Goal: Communication & Community: Answer question/provide support

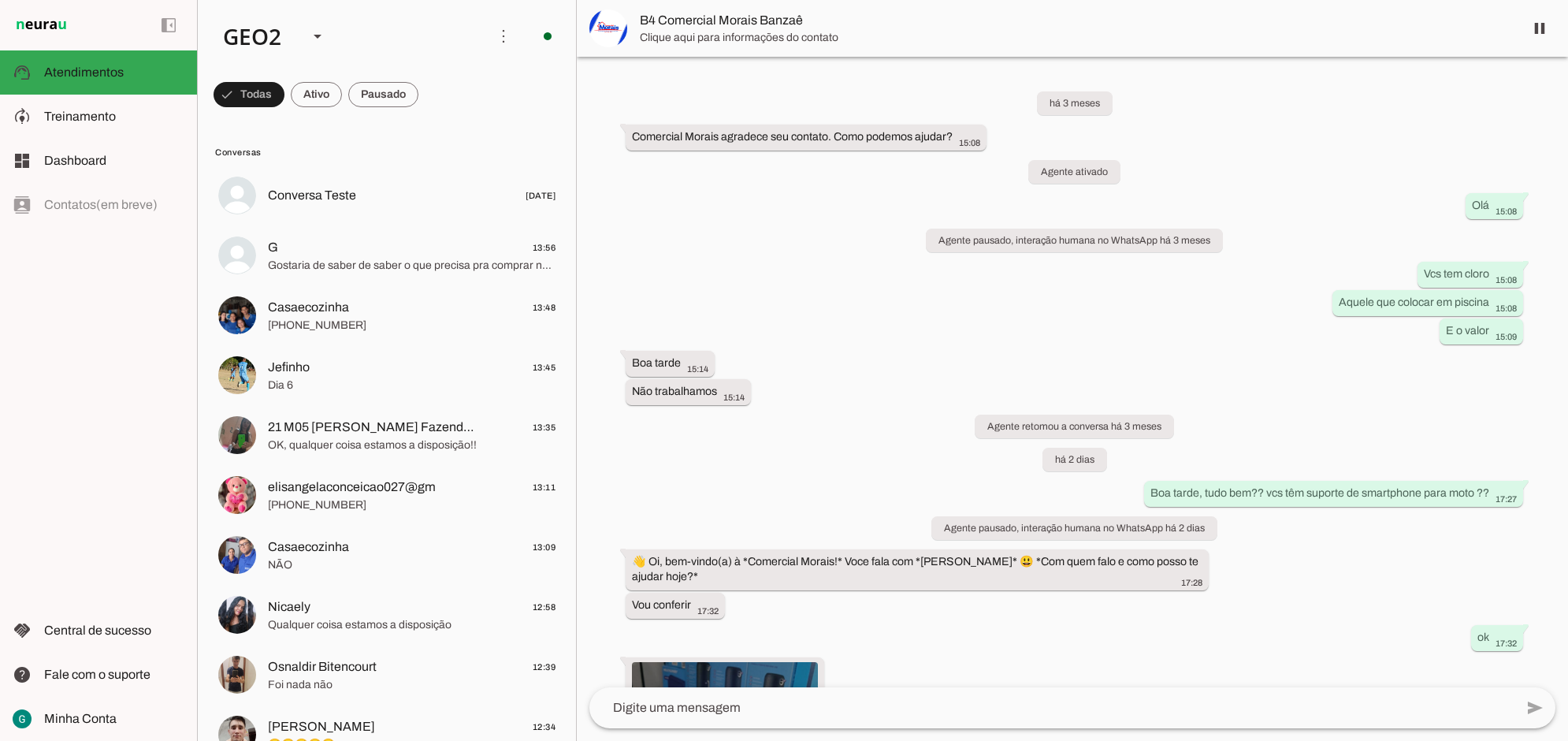
scroll to position [401, 0]
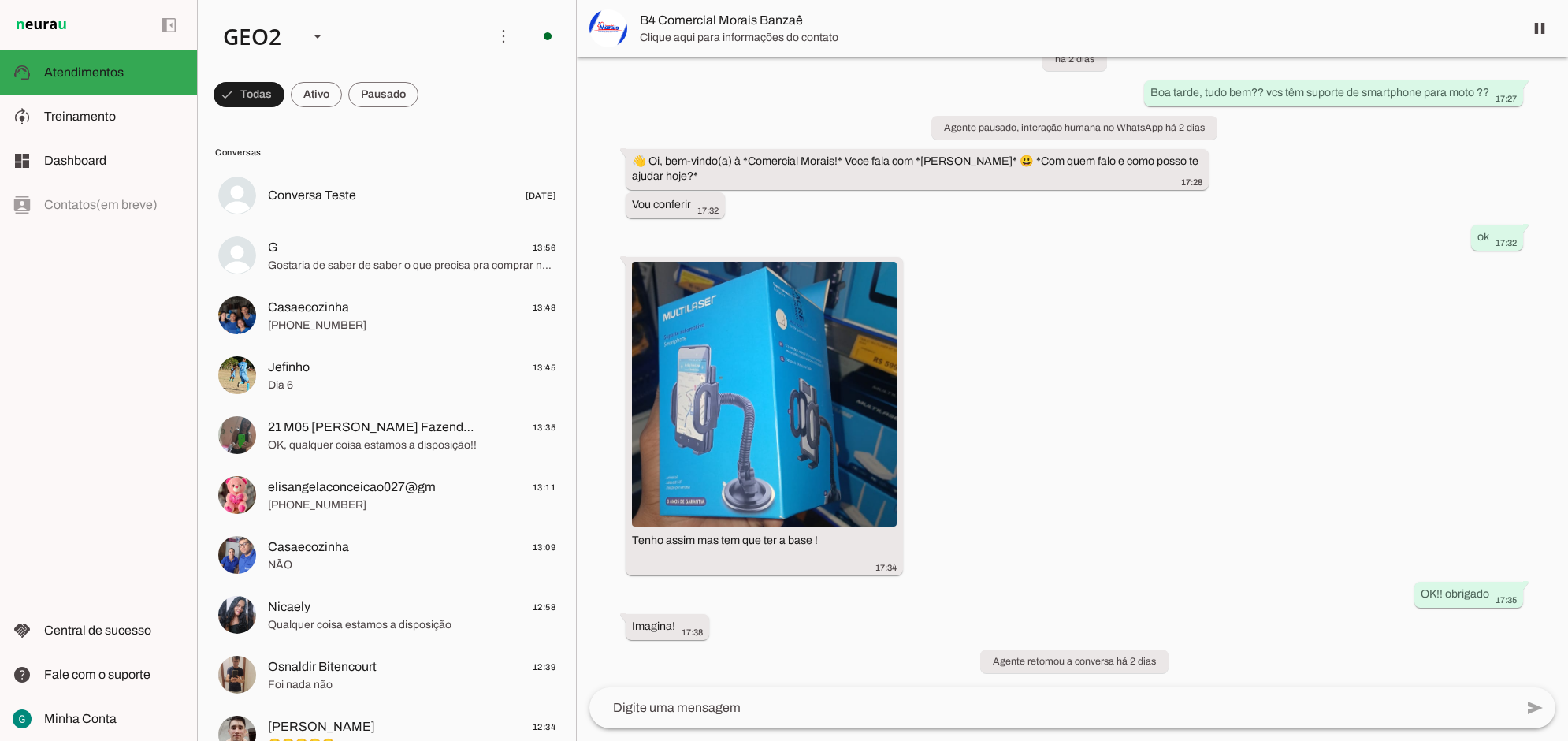
click at [1274, 438] on div "há 3 meses ‎Comercial Morais agradece seu contato. Como podemos ajudar? 15:08 A…" at bounding box center [1073, 371] width 992 height 631
click at [1186, 309] on div "há 3 meses ‎Comercial Morais agradece seu contato. Como podemos ajudar? 15:08 A…" at bounding box center [1073, 371] width 992 height 631
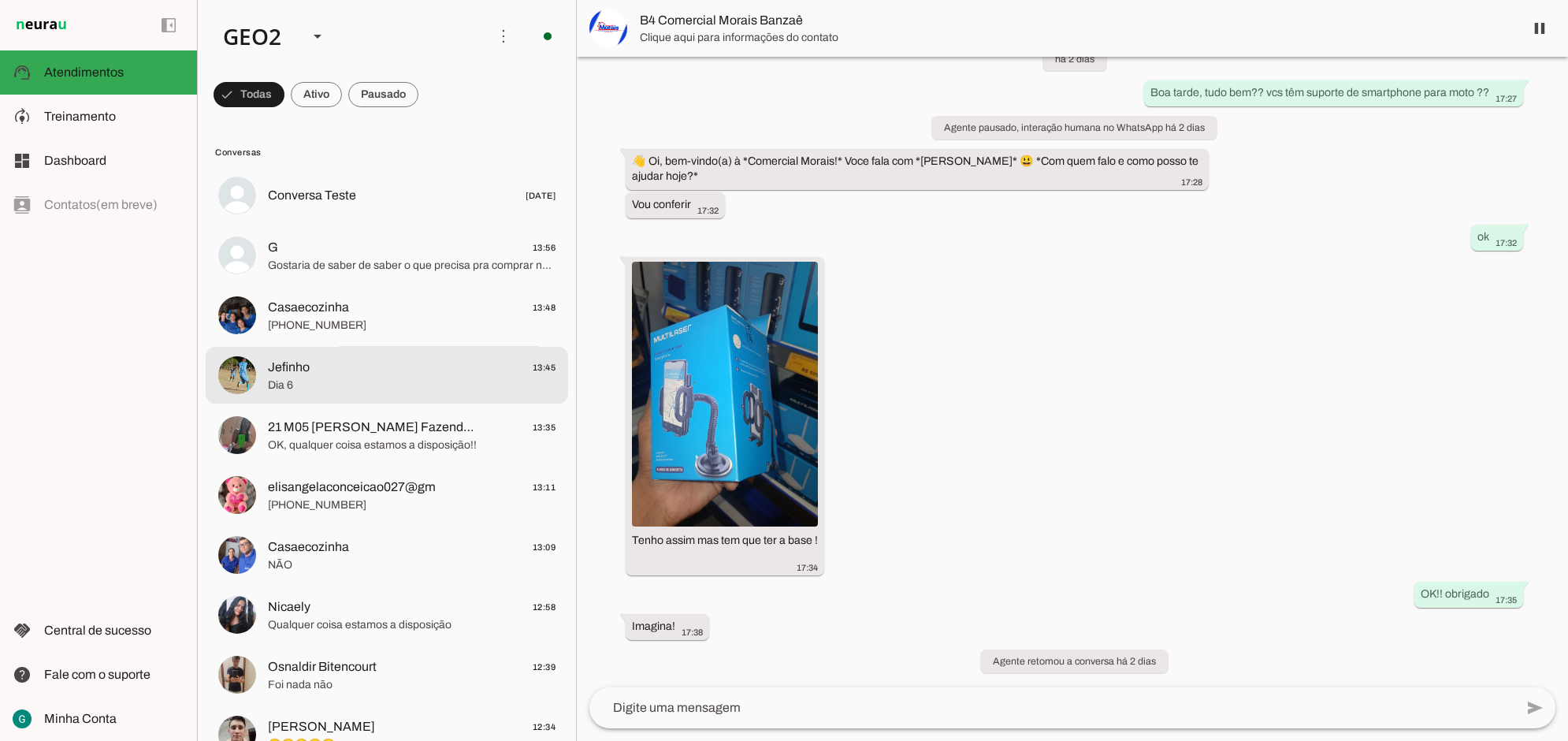
click at [364, 373] on span "Jefinho 13:45" at bounding box center [412, 367] width 288 height 20
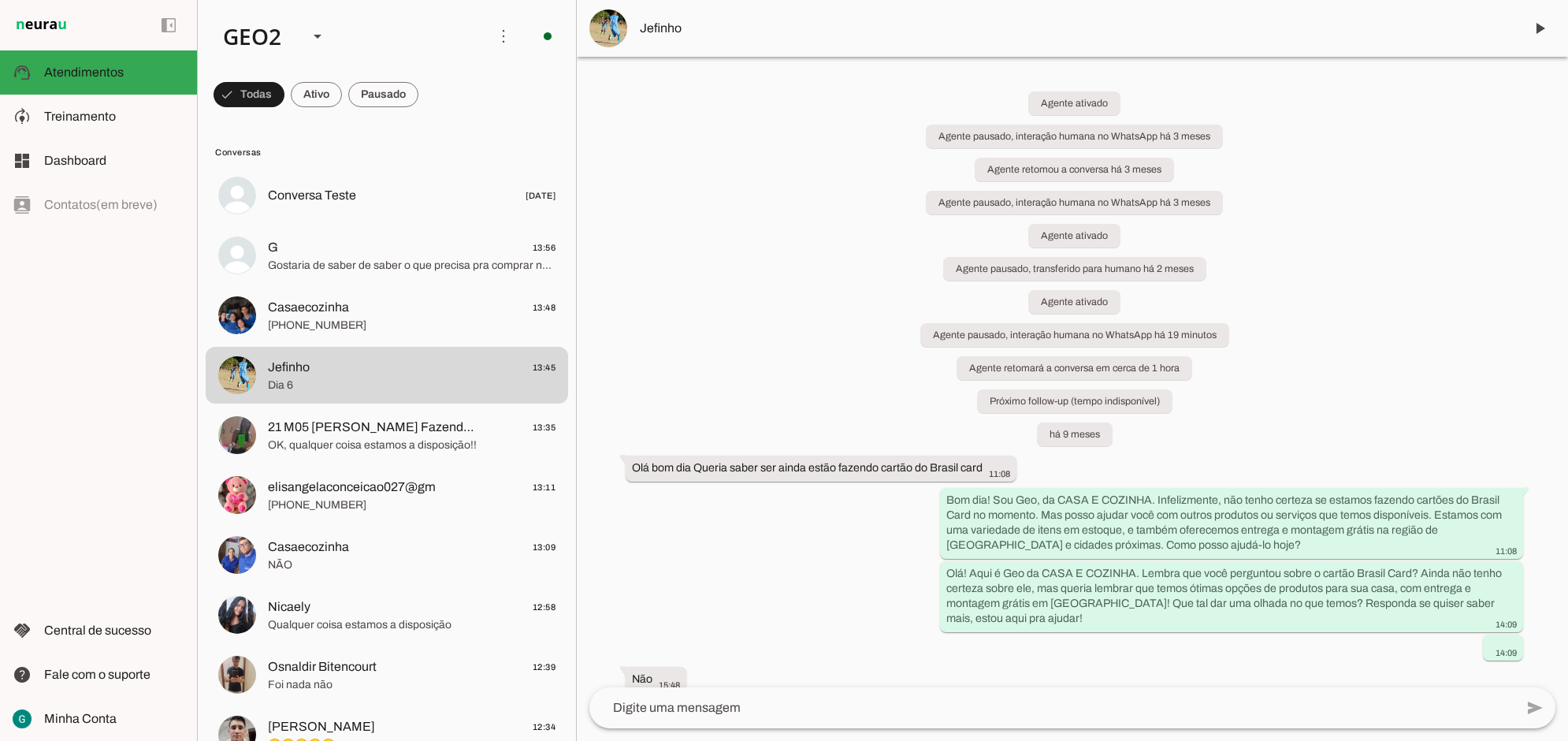
click at [821, 369] on div "Agente ativado Agente pausado, interação humana no WhatsApp há 3 meses Agente r…" at bounding box center [1073, 371] width 992 height 631
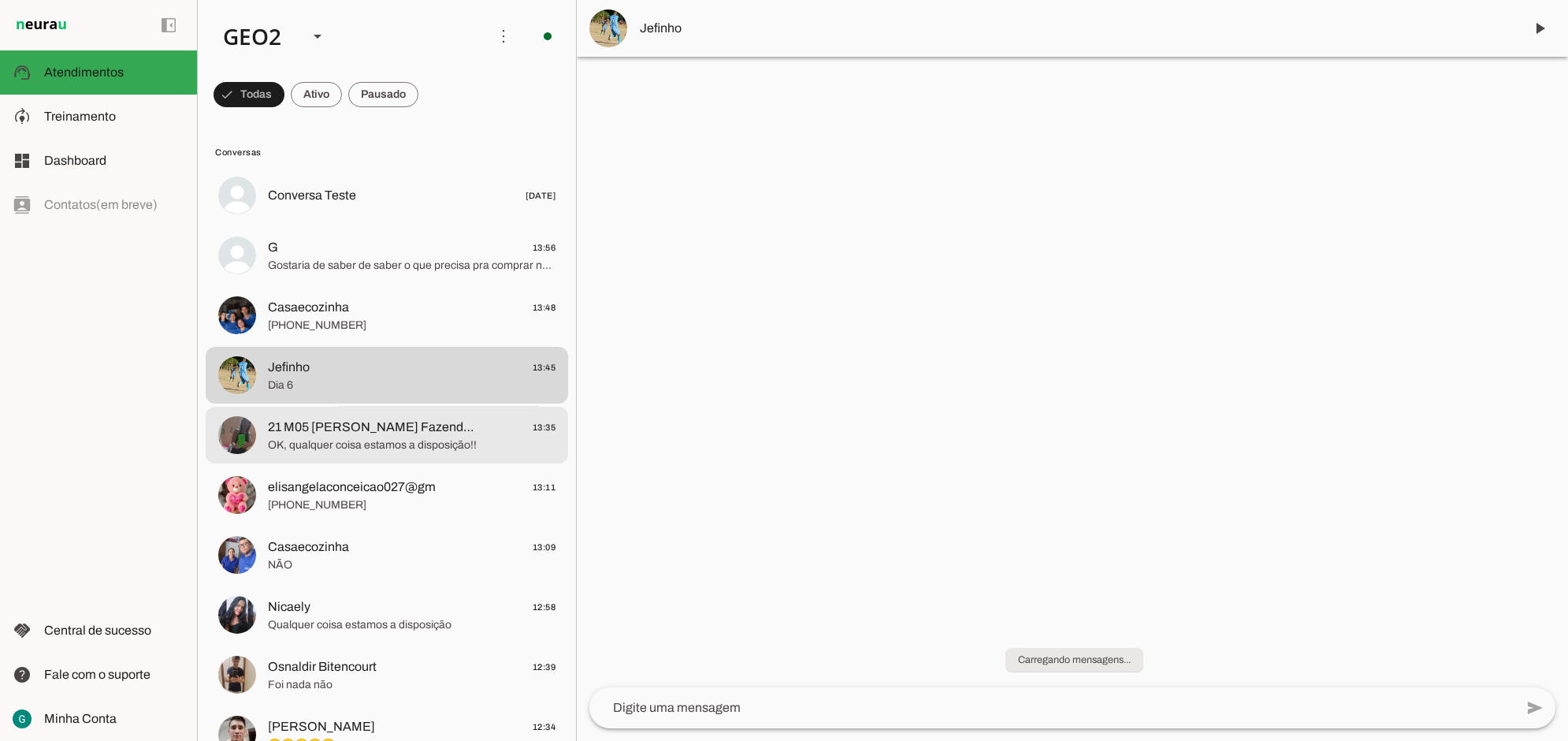
click at [391, 430] on span "21 M05 [PERSON_NAME] Fazenda Abóbora" at bounding box center [372, 427] width 208 height 19
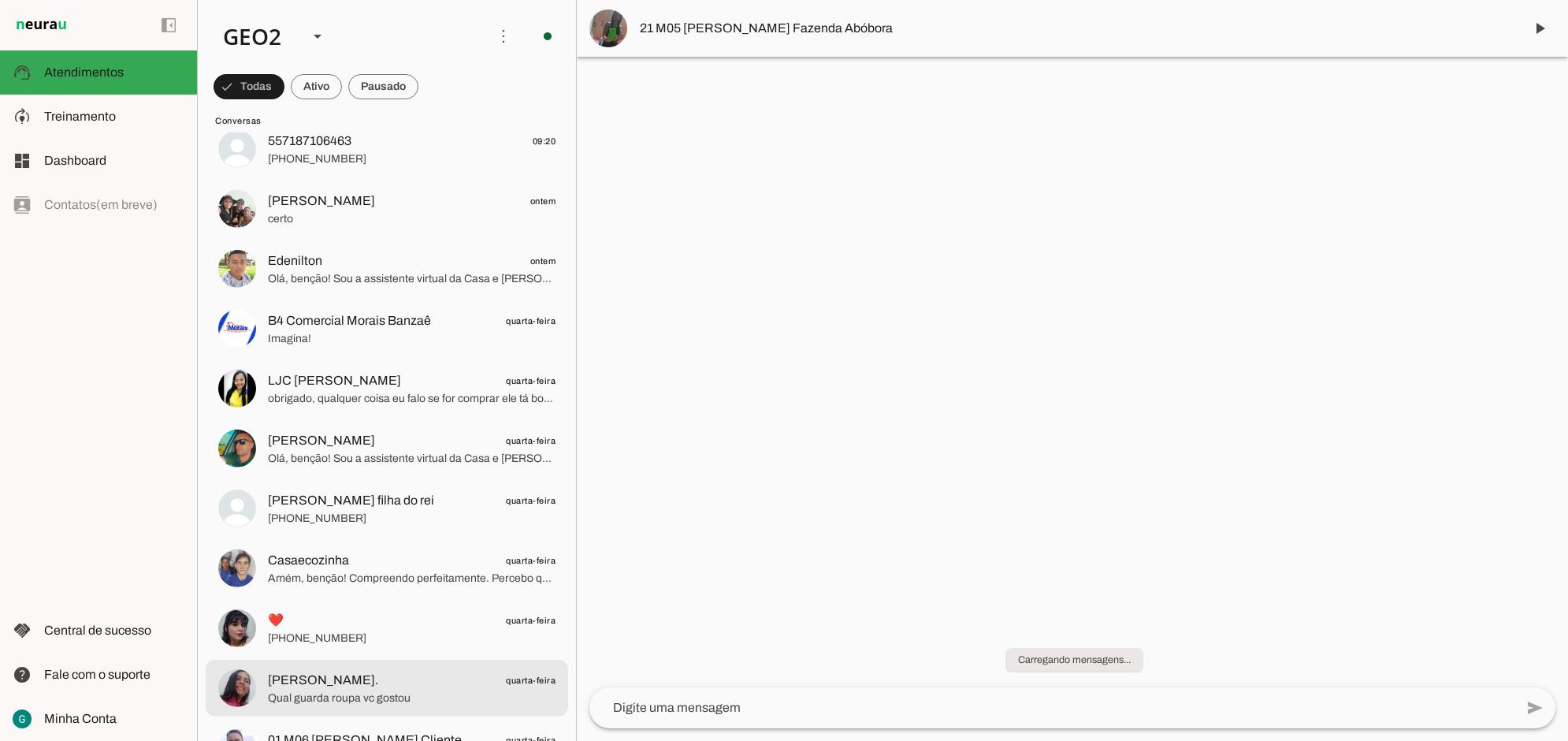
scroll to position [1281, 0]
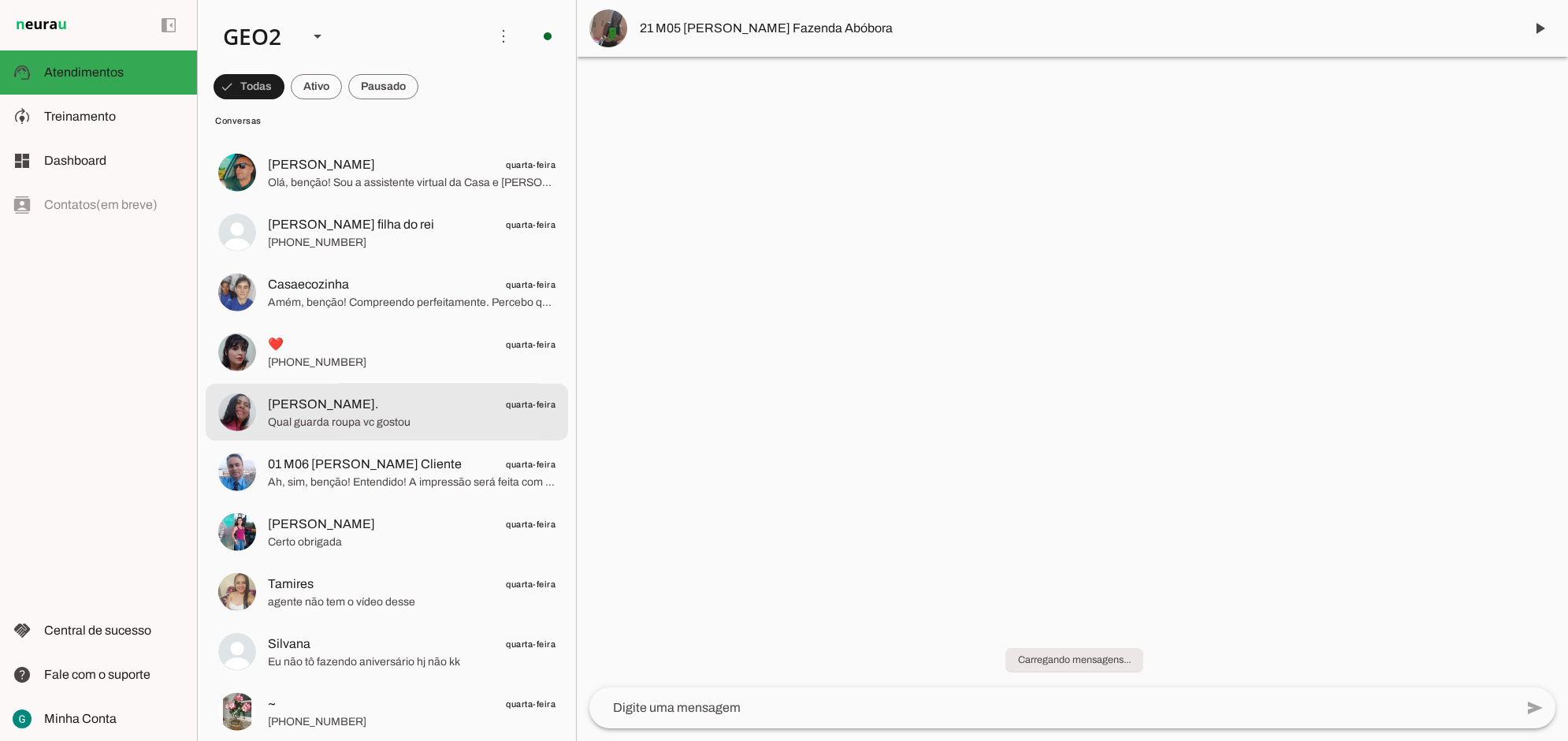
click at [323, 411] on span "[PERSON_NAME]." at bounding box center [323, 404] width 110 height 19
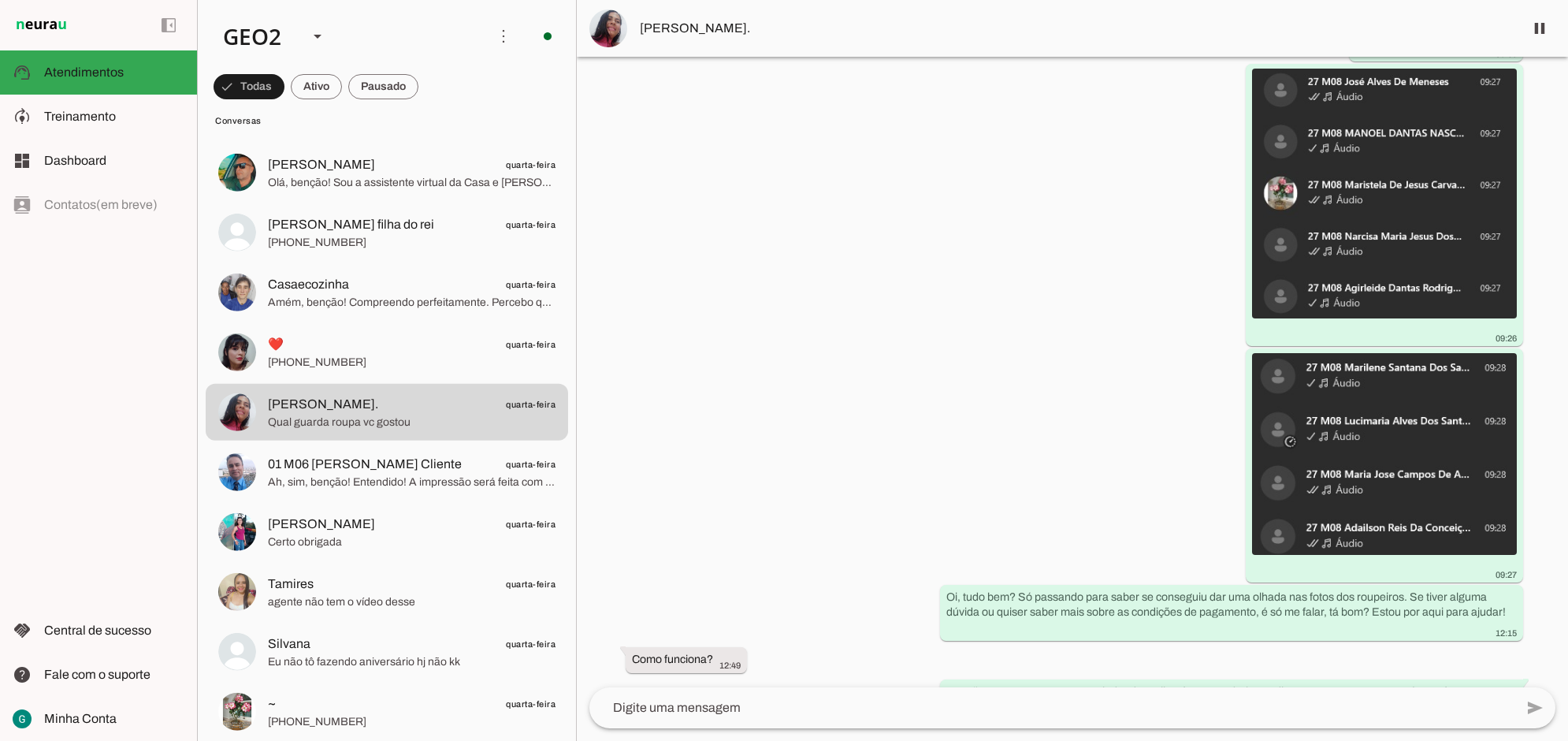
scroll to position [3442, 0]
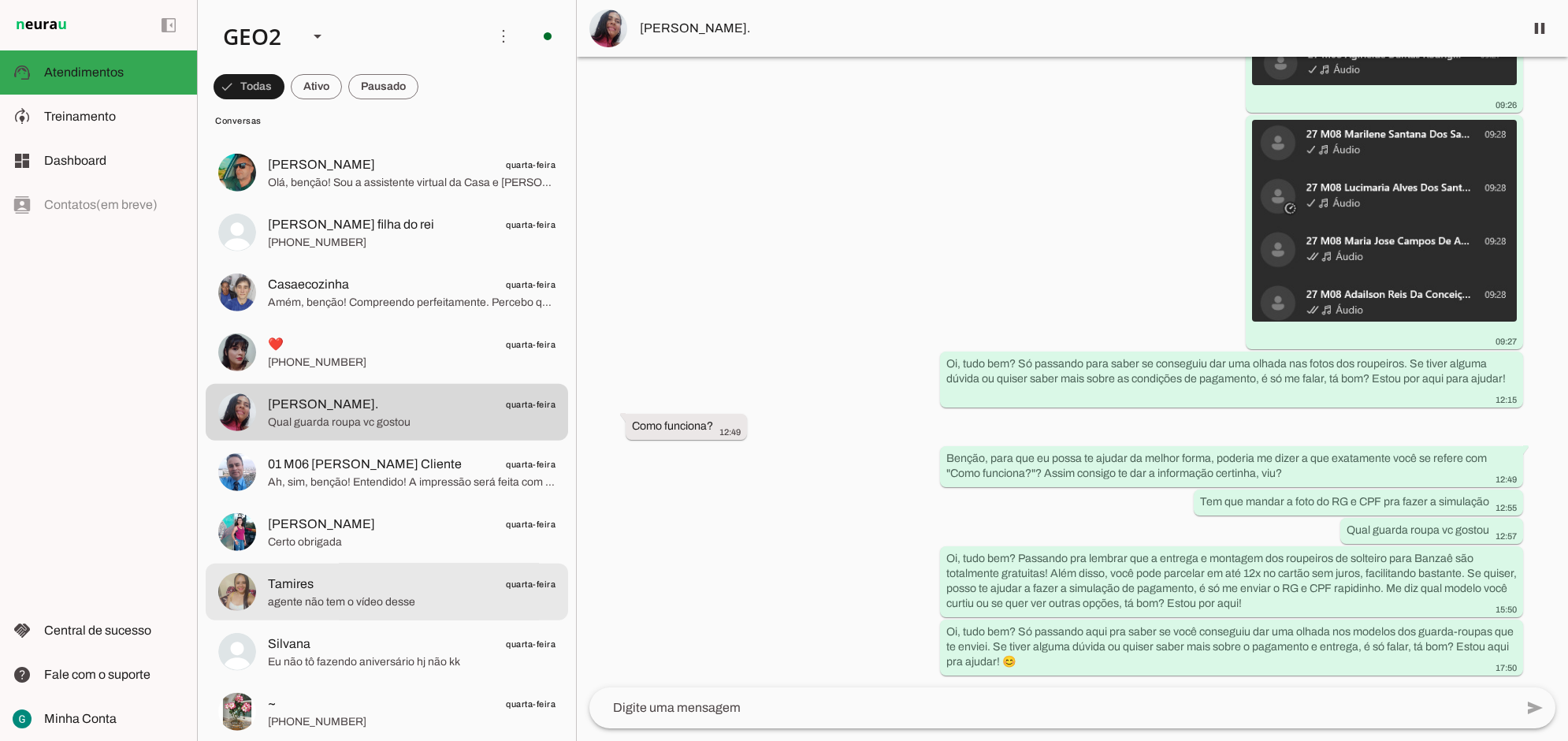
click at [355, 589] on span "Tamires quarta-feira" at bounding box center [412, 584] width 288 height 20
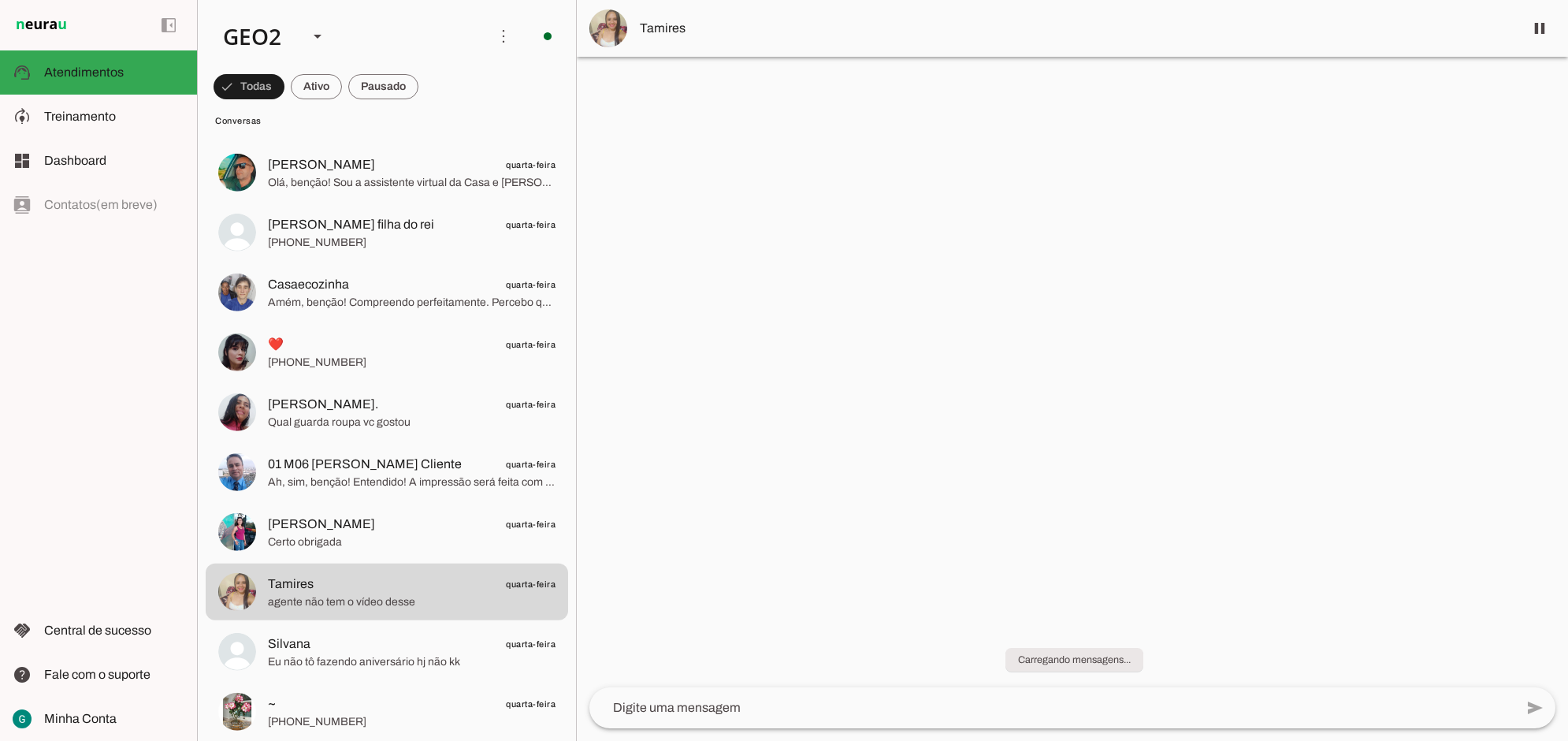
click at [1018, 520] on div at bounding box center [1073, 370] width 992 height 741
click at [0, 0] on slot "Carregando mensagens..." at bounding box center [0, 0] width 0 height 0
click at [1208, 600] on div at bounding box center [1073, 370] width 992 height 741
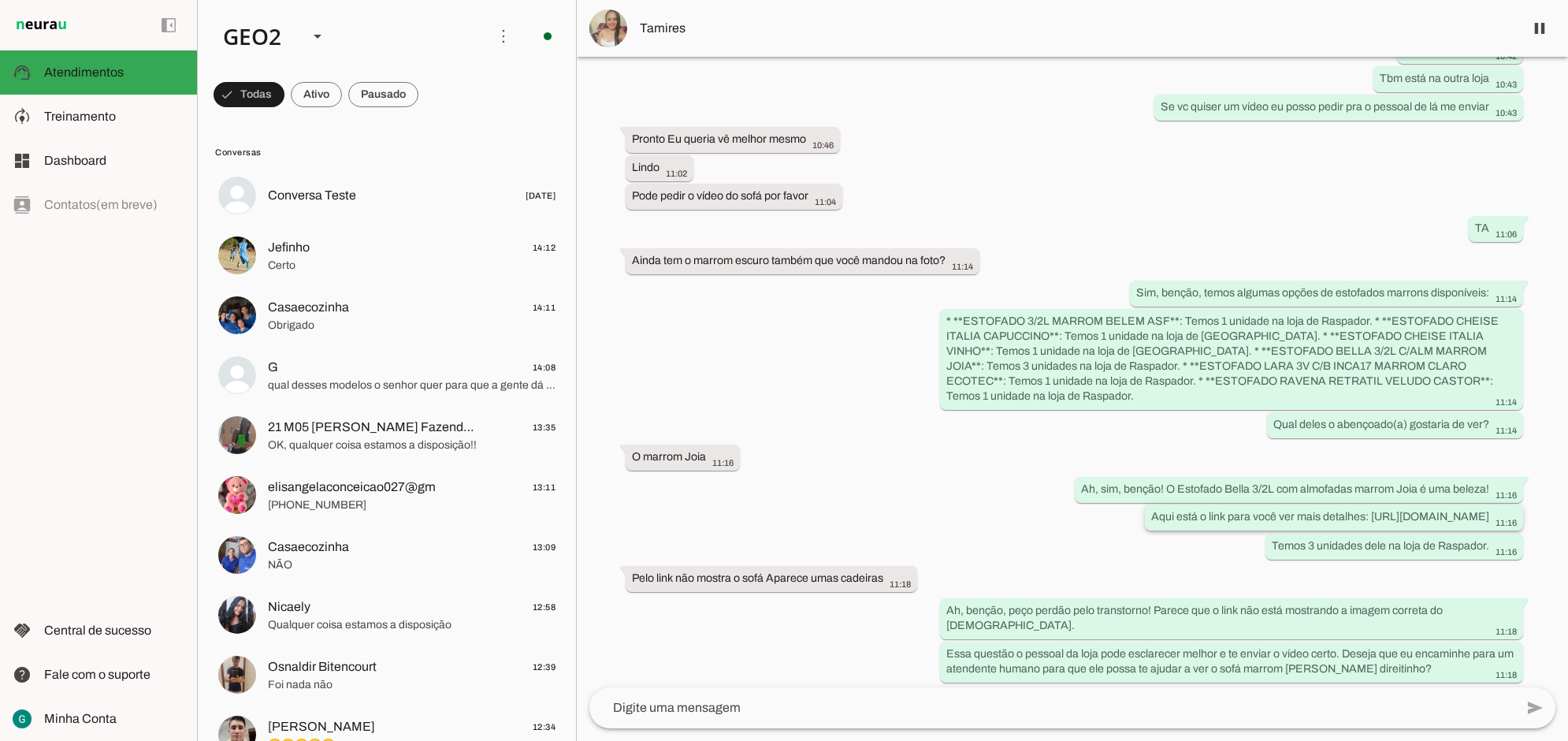
scroll to position [3365, 0]
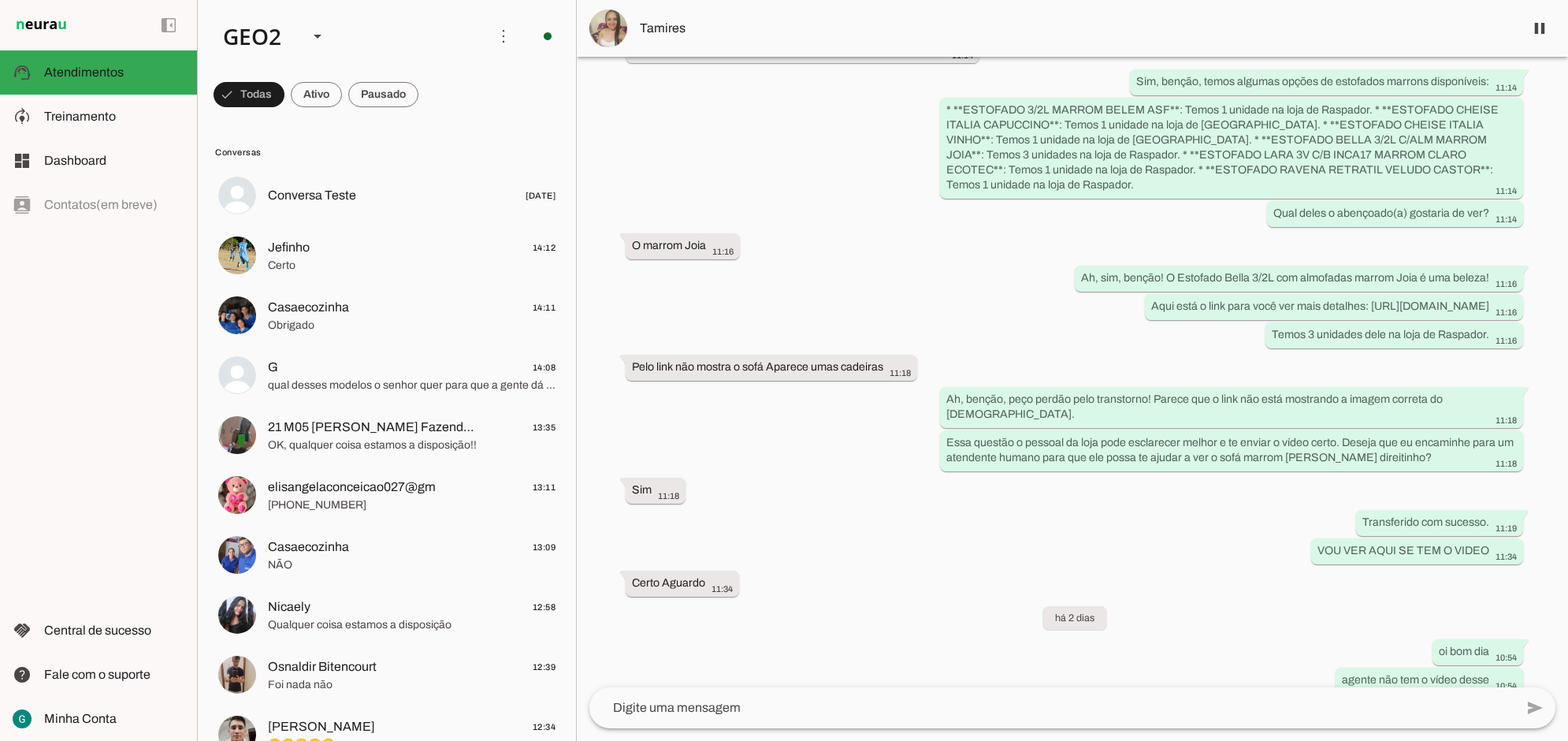
click at [827, 559] on div "Agente ativado Agente pausado, interação humana no WhatsApp há 7 dias Agente at…" at bounding box center [1073, 371] width 992 height 631
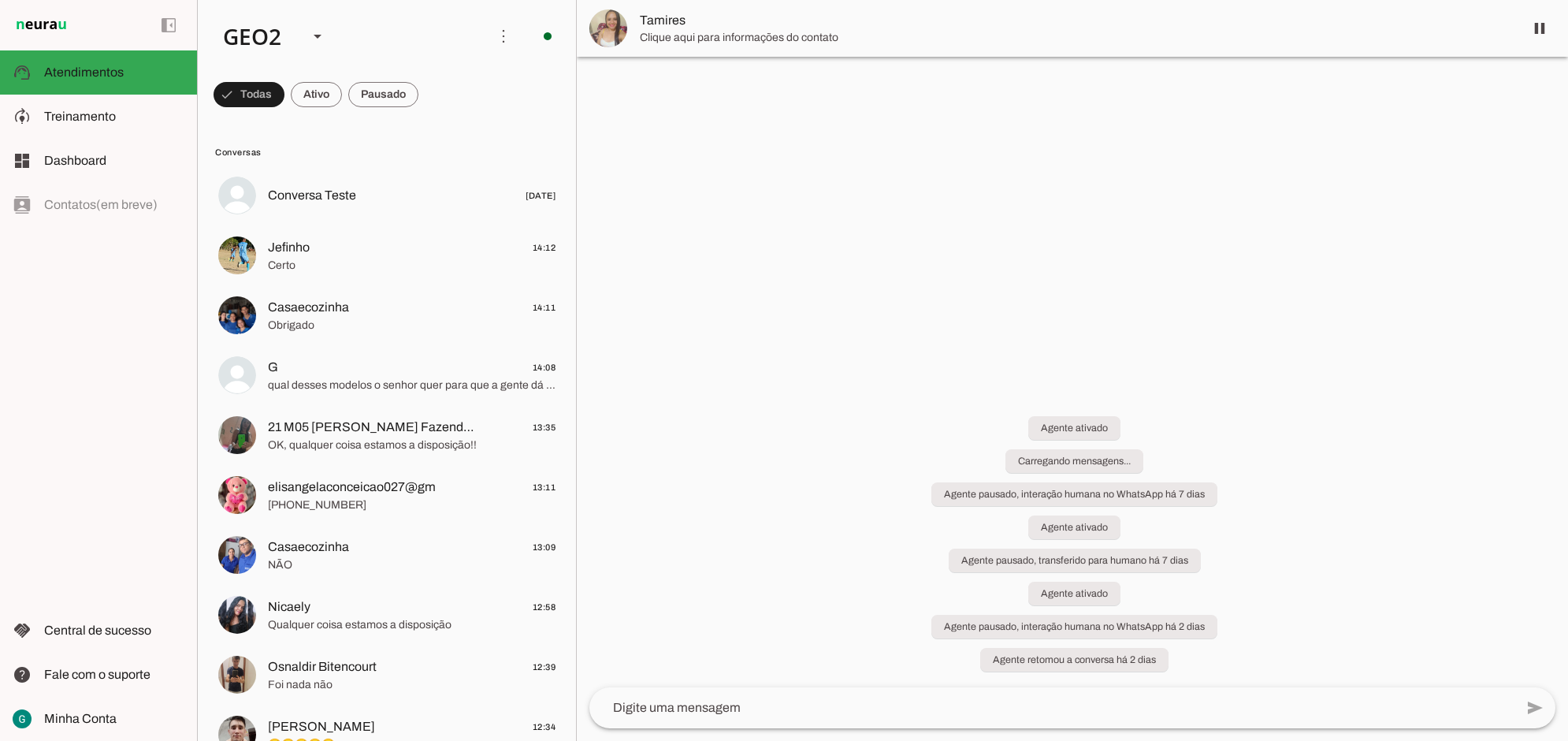
click at [802, 505] on div at bounding box center [1073, 370] width 992 height 741
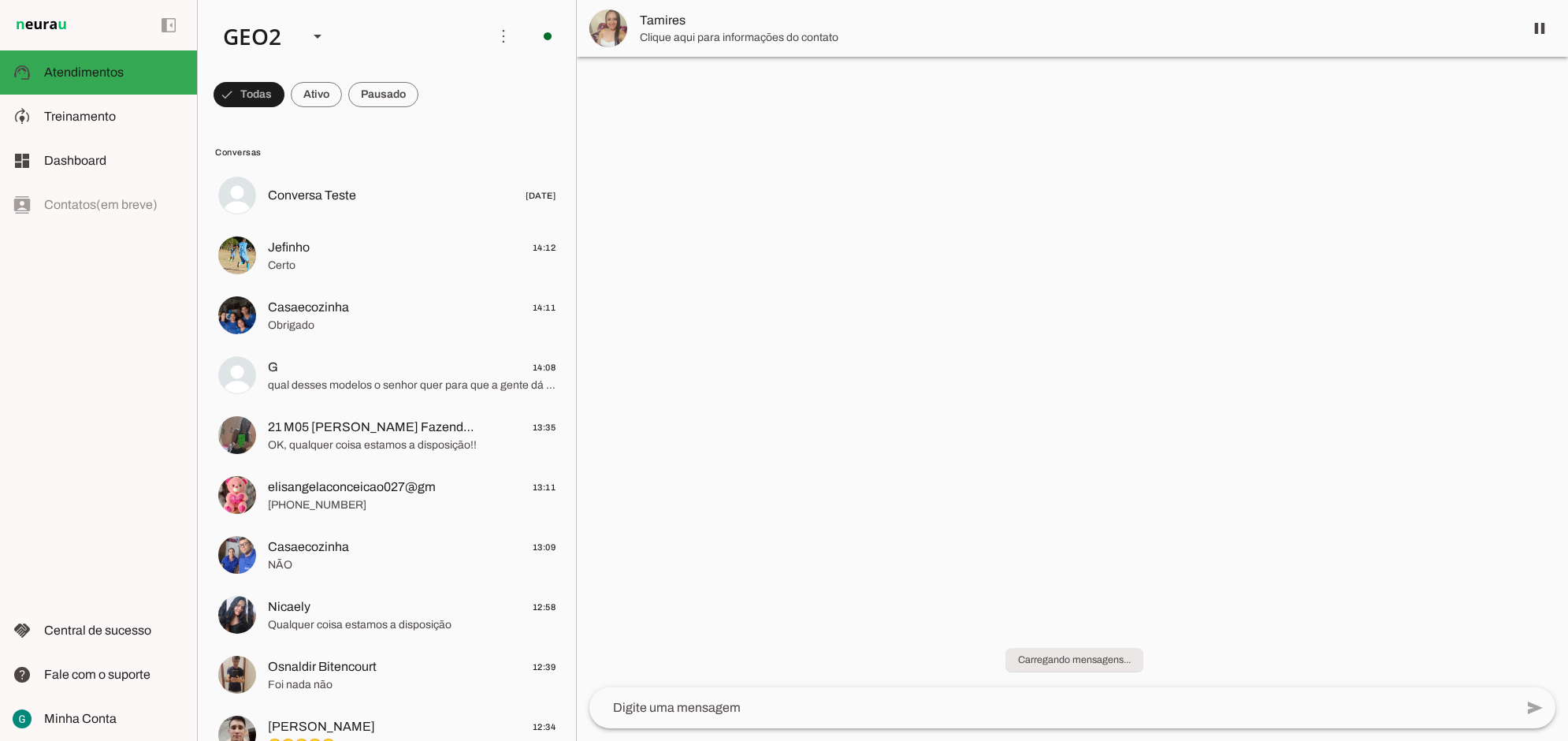
scroll to position [0, 0]
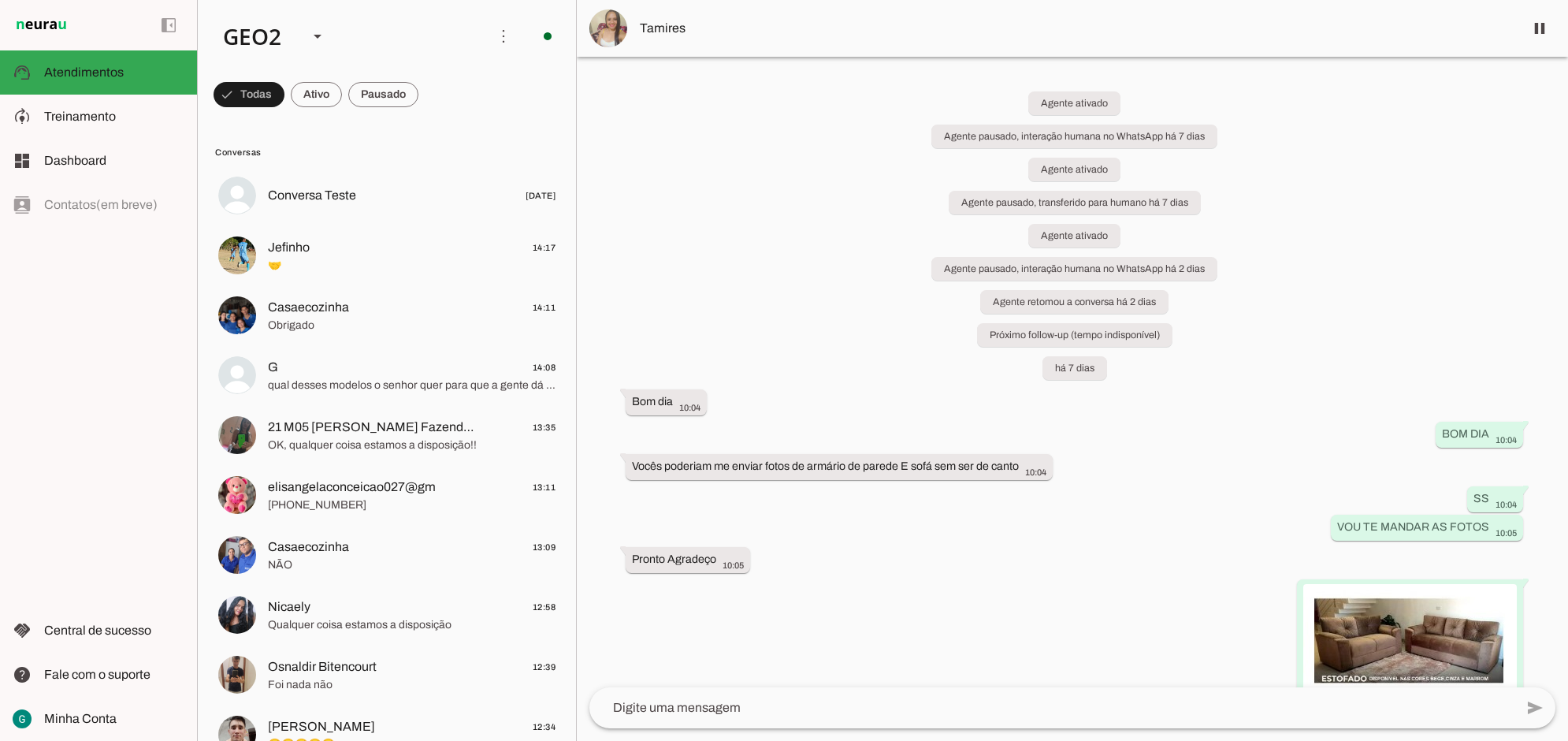
click at [836, 326] on div "Agente ativado Agente pausado, interação humana no WhatsApp há 7 dias Agente at…" at bounding box center [1073, 371] width 992 height 631
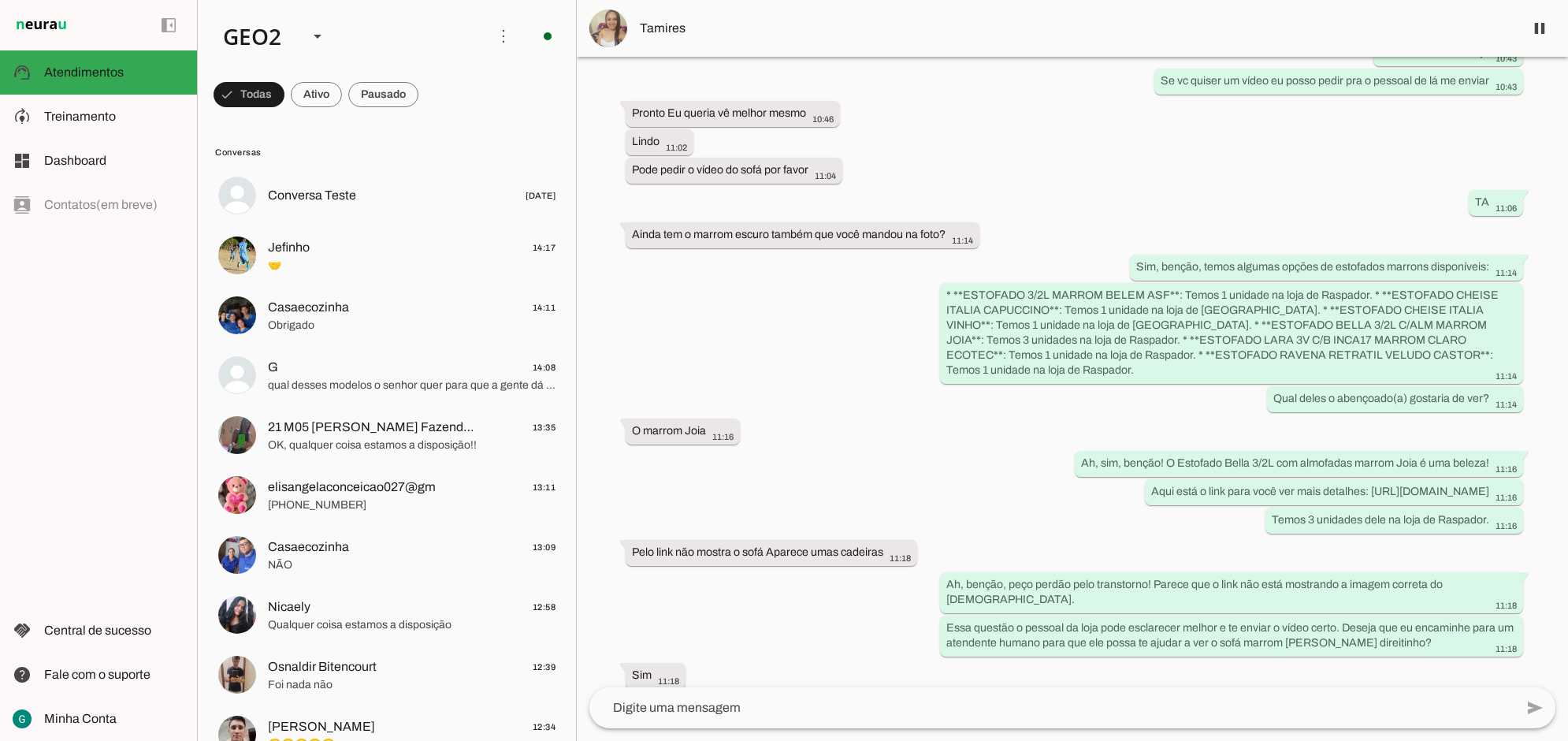
scroll to position [3252, 0]
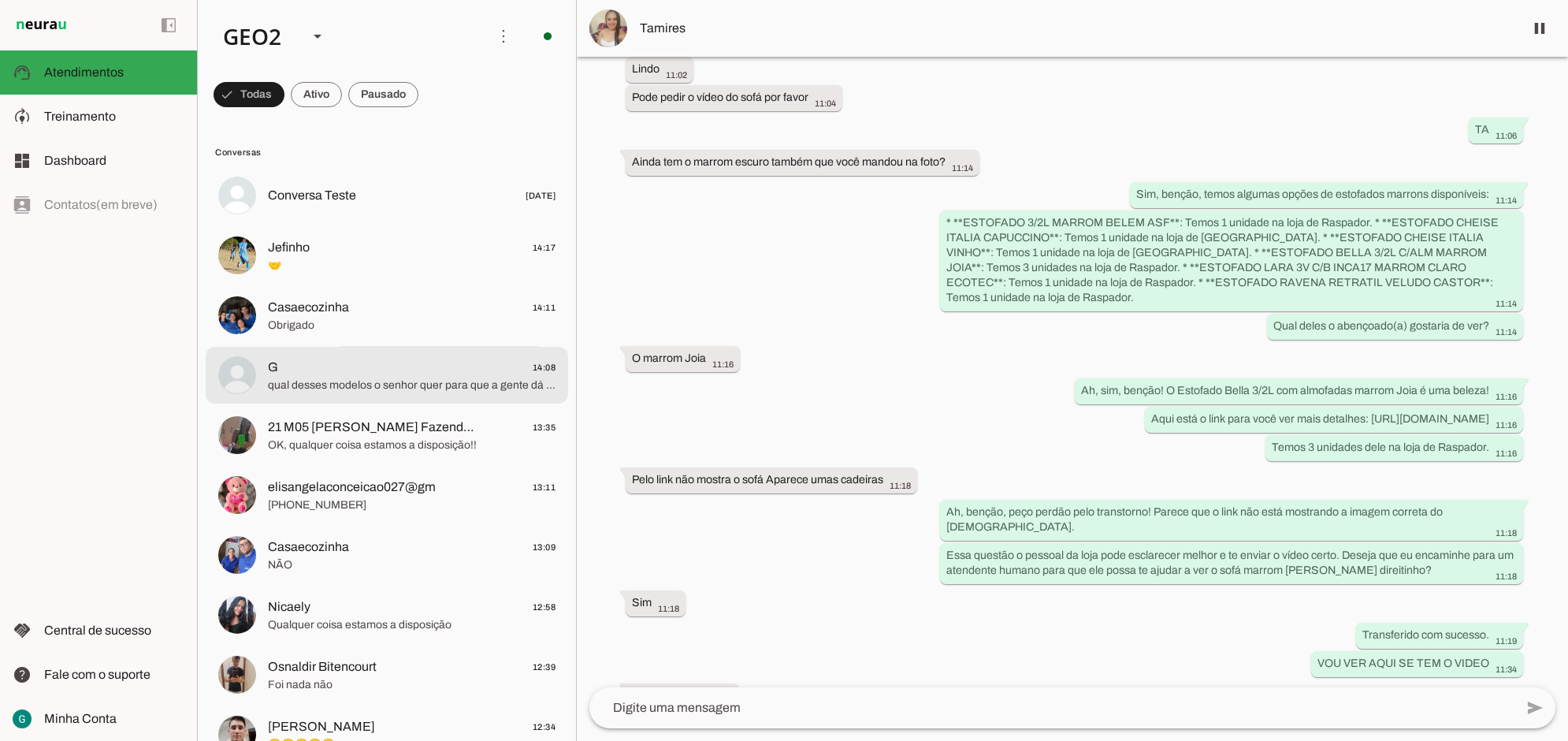
click at [316, 388] on span "qual desses modelos o senhor quer para que a gente dá início a simulação ??" at bounding box center [412, 384] width 288 height 16
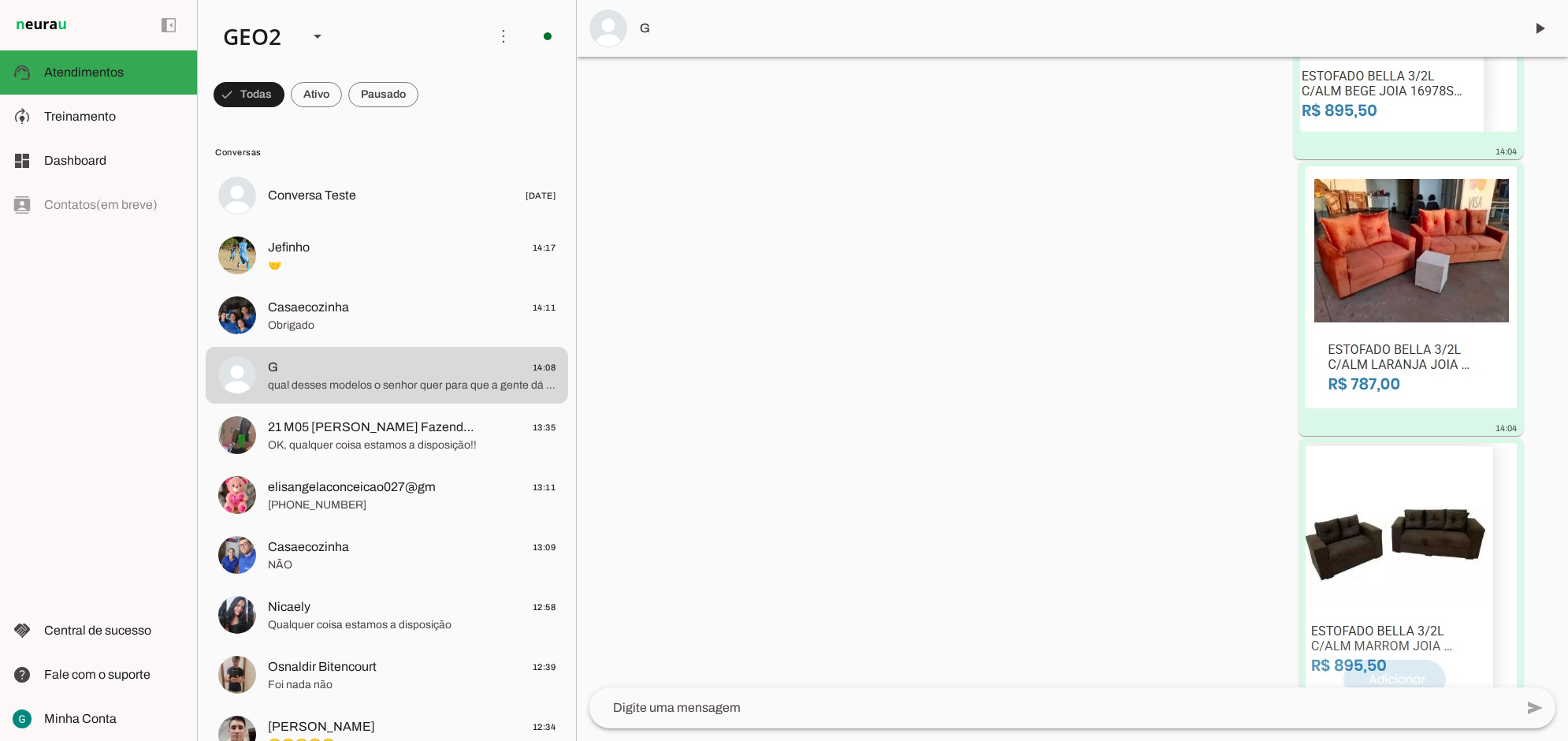
scroll to position [1633, 0]
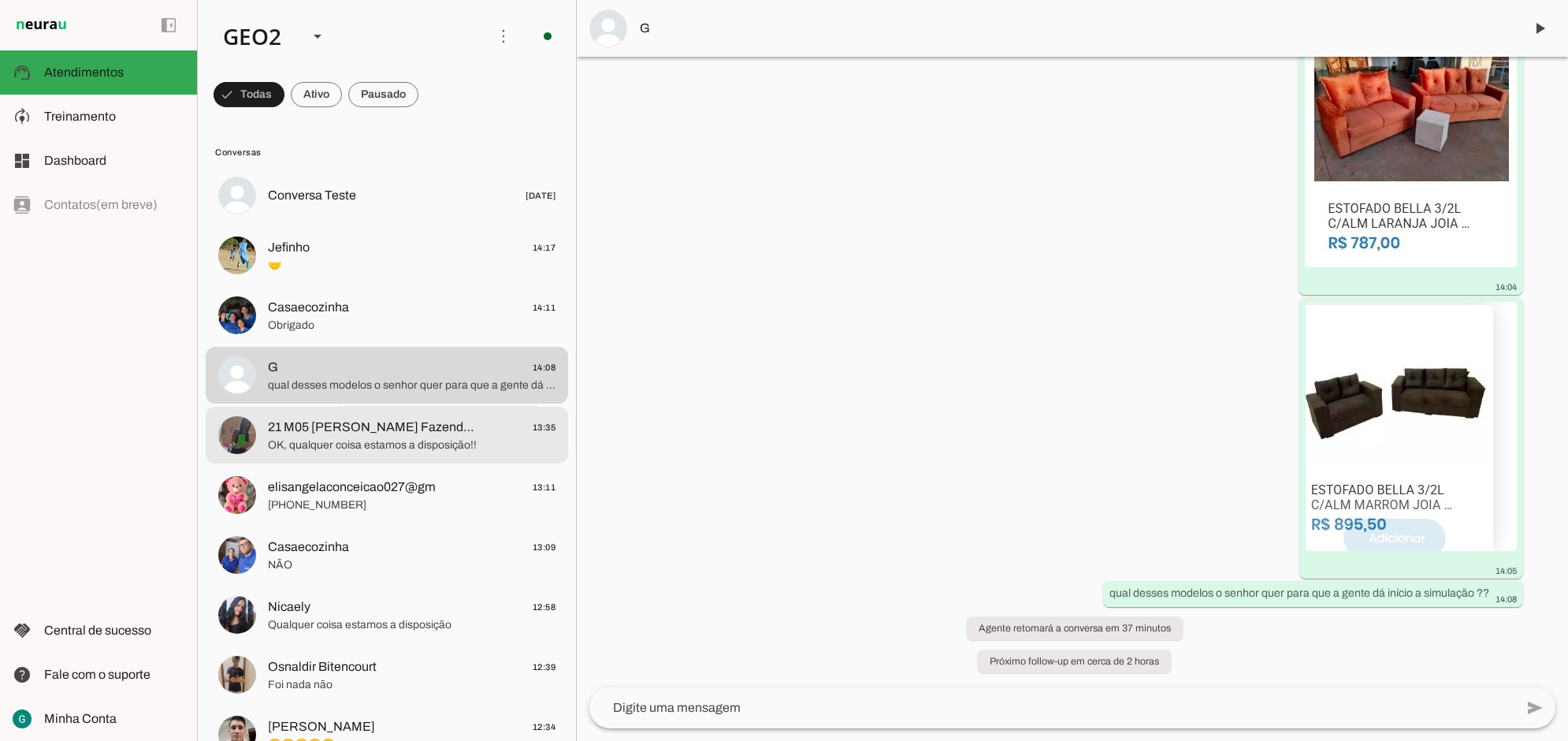
click at [347, 439] on span "OK, qualquer coisa estamos a disposição!!" at bounding box center [412, 444] width 288 height 16
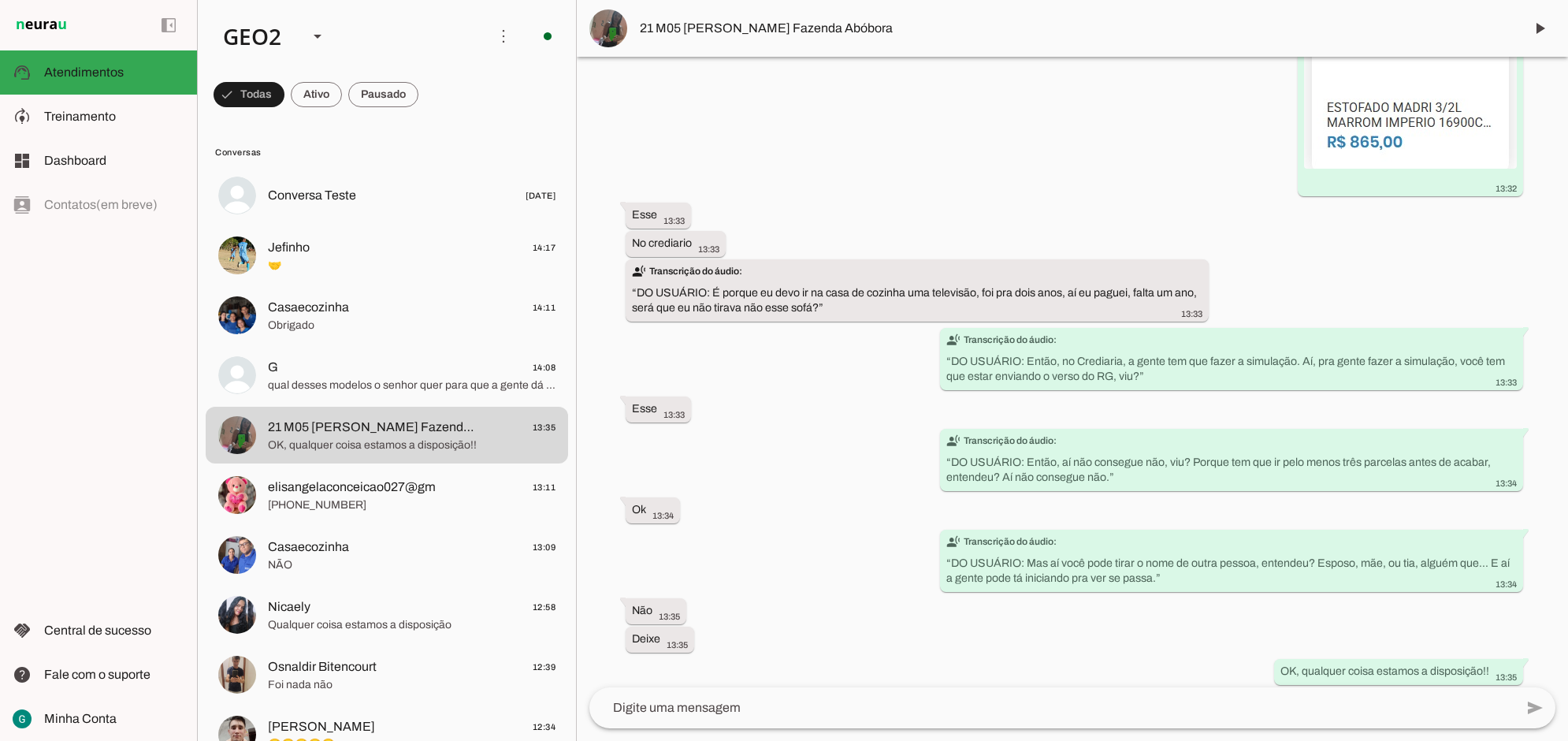
scroll to position [8090, 0]
click at [845, 503] on div "Agente ativado Agente pausado, interação humana no WhatsApp há 3 meses Agente r…" at bounding box center [1073, 371] width 992 height 631
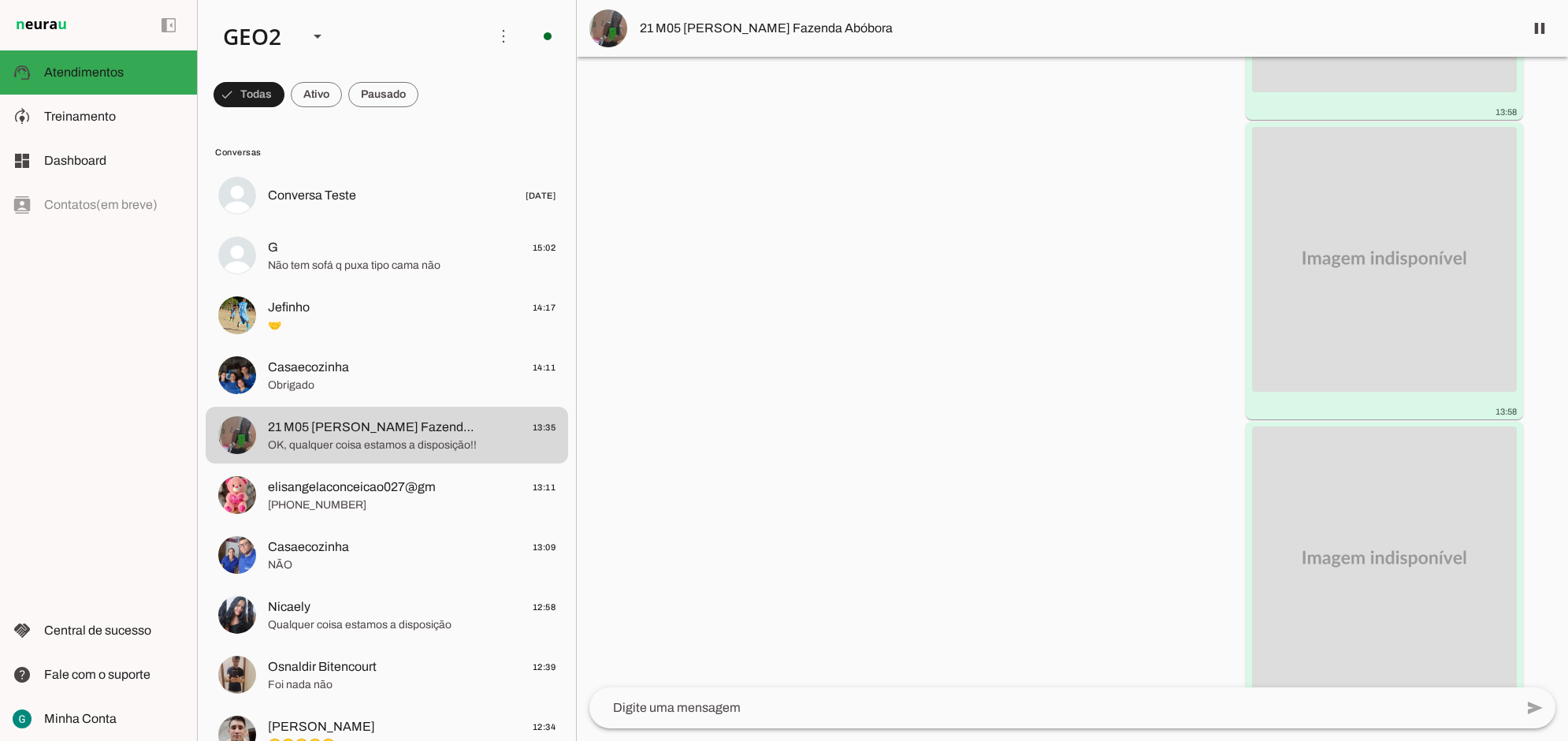
scroll to position [0, 0]
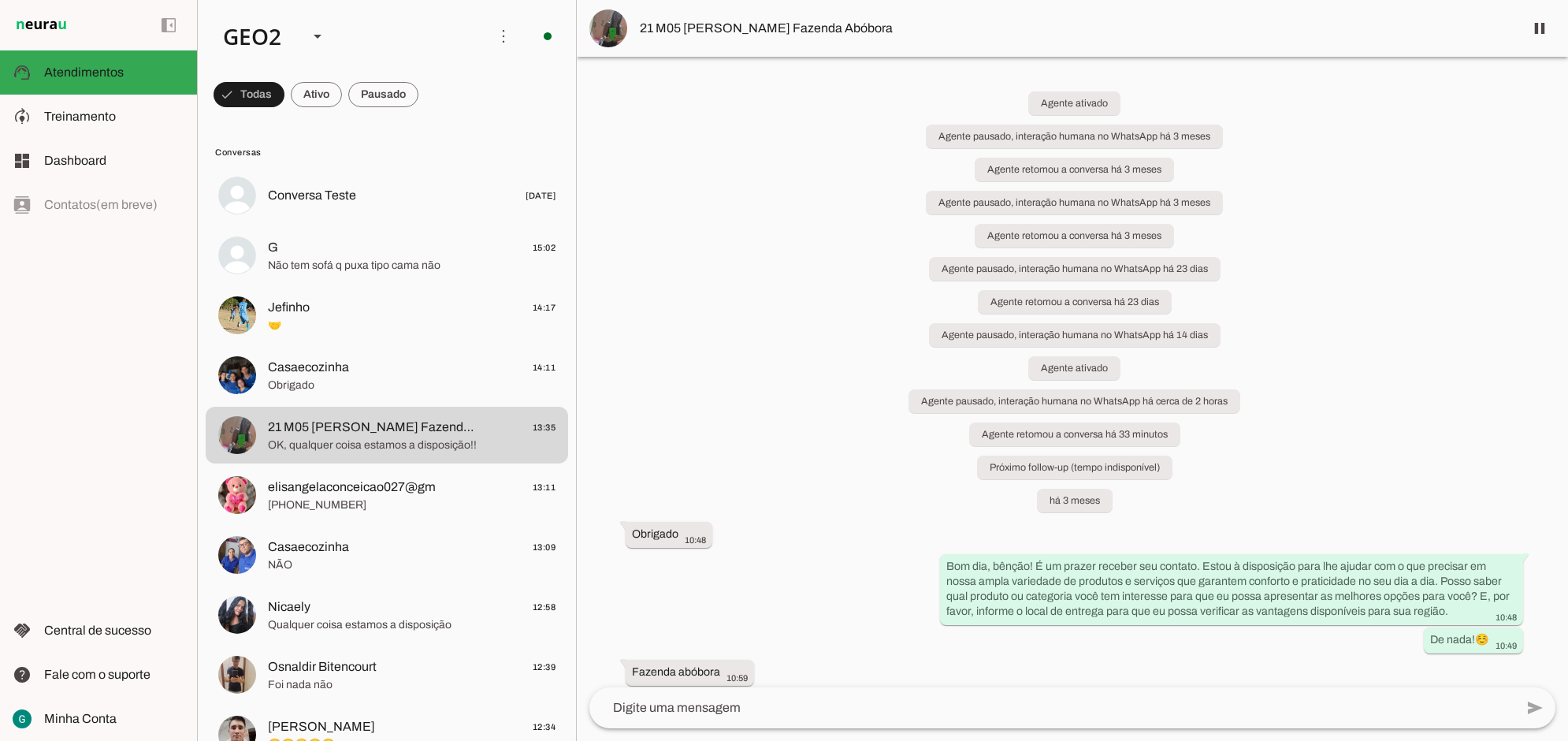
click at [687, 357] on div "Agente ativado Agente pausado, interação humana no WhatsApp há 3 meses Agente r…" at bounding box center [1073, 371] width 992 height 631
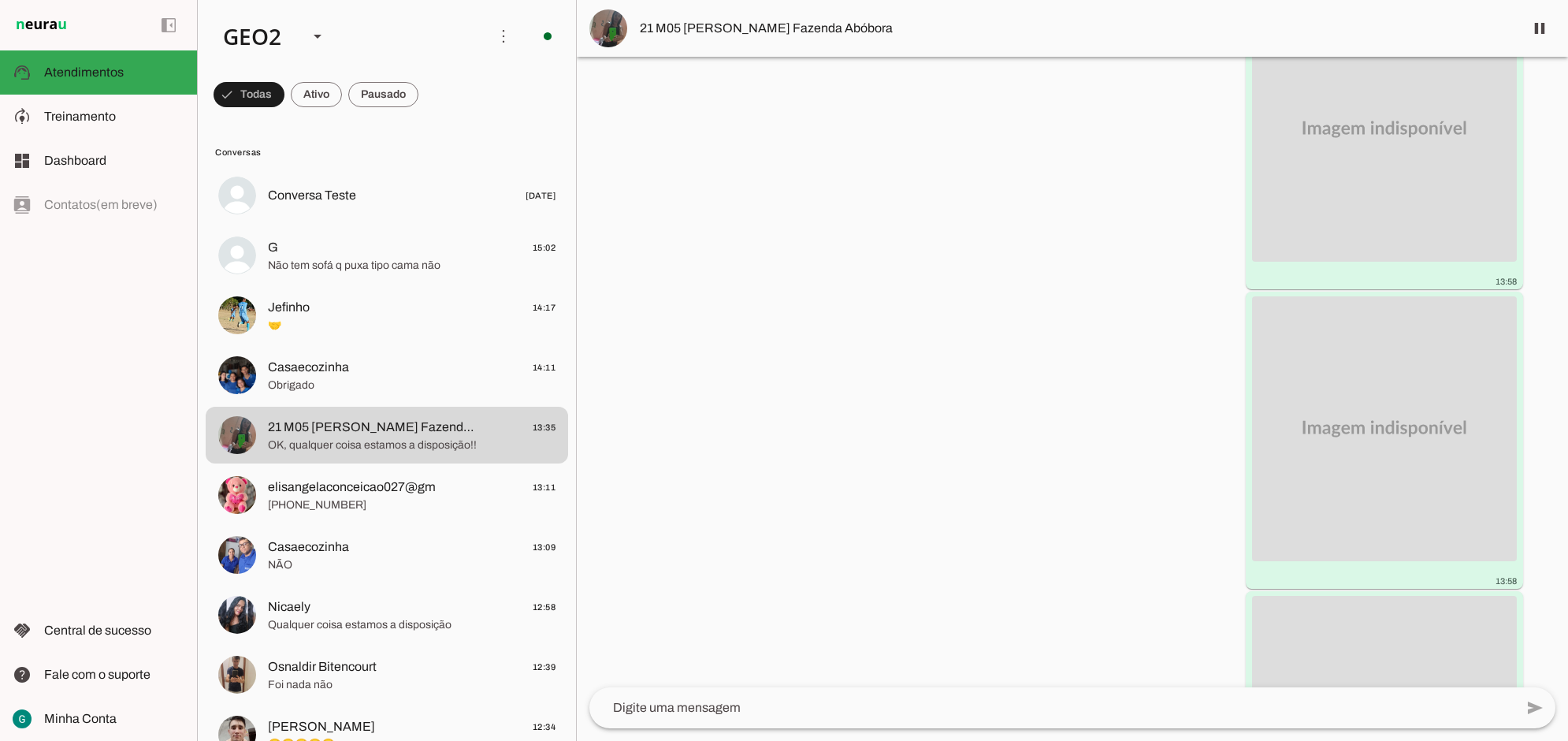
scroll to position [1380, 0]
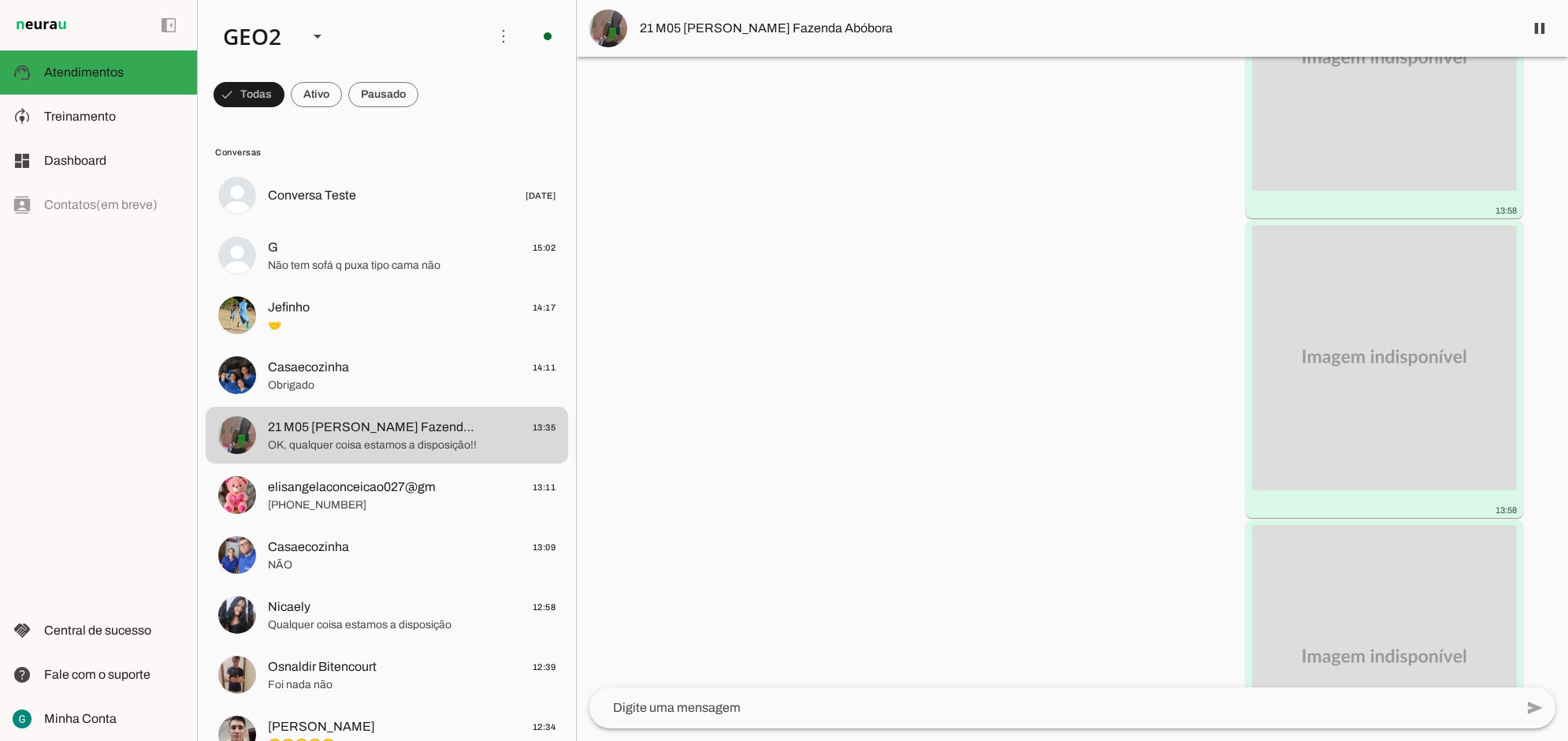
click at [944, 276] on div "Agente ativado Agente pausado, interação humana no WhatsApp há 3 meses Agente r…" at bounding box center [1073, 371] width 992 height 631
click at [943, 276] on div "Agente ativado Agente pausado, interação humana no WhatsApp há 3 meses Agente r…" at bounding box center [1073, 371] width 992 height 631
drag, startPoint x: 820, startPoint y: 284, endPoint x: 795, endPoint y: 434, distance: 152.1
click at [821, 282] on div "Agente ativado Agente pausado, interação humana no WhatsApp há 3 meses Agente r…" at bounding box center [1073, 371] width 992 height 631
click at [734, 460] on div "Agente ativado Agente pausado, interação humana no WhatsApp há 3 meses Agente r…" at bounding box center [1073, 371] width 992 height 631
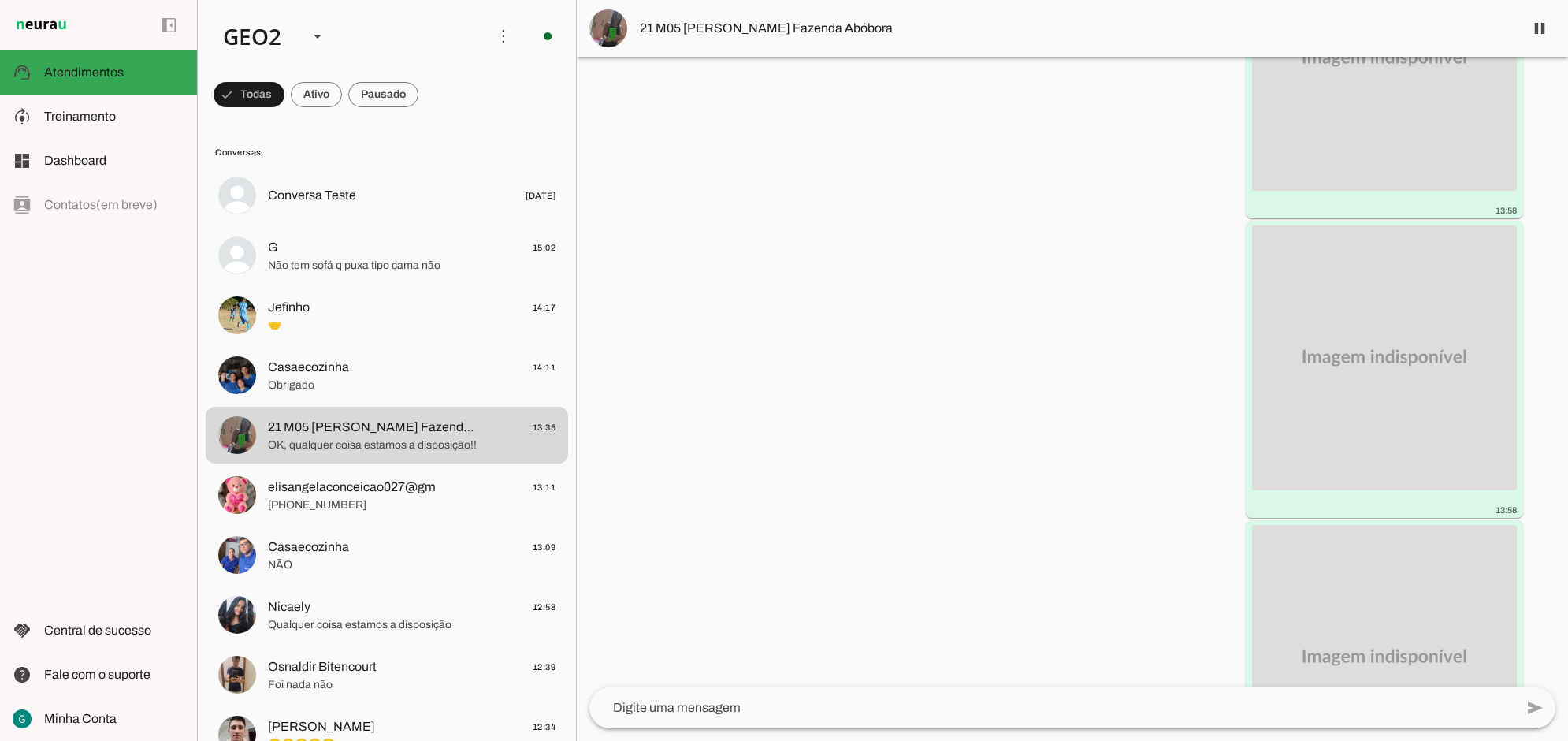
click at [840, 414] on div "Agente ativado Agente pausado, interação humana no WhatsApp há 3 meses Agente r…" at bounding box center [1073, 371] width 992 height 631
